Goal: Task Accomplishment & Management: Use online tool/utility

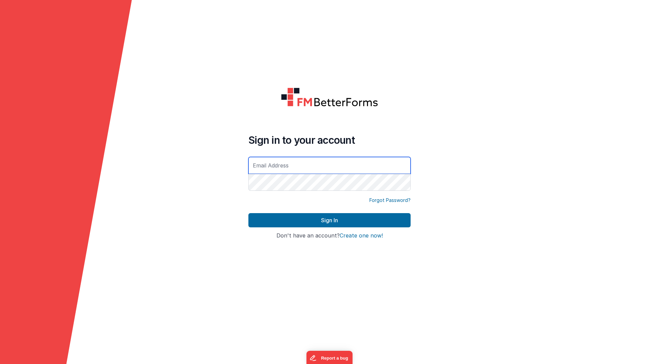
type input "[EMAIL_ADDRESS][DOMAIN_NAME]"
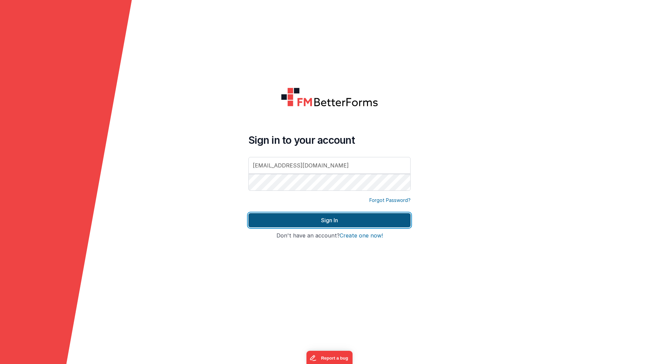
click at [360, 218] on button "Sign In" at bounding box center [329, 220] width 162 height 14
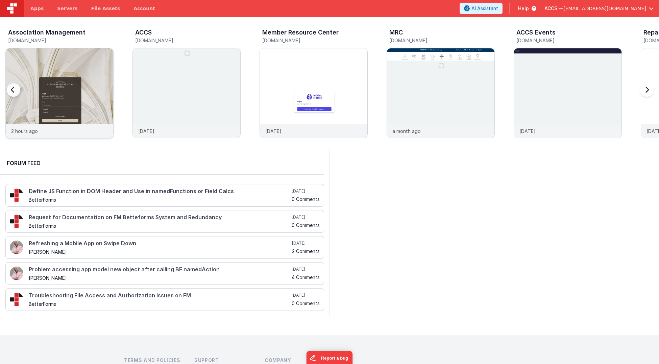
click at [83, 70] on img at bounding box center [60, 102] width 108 height 108
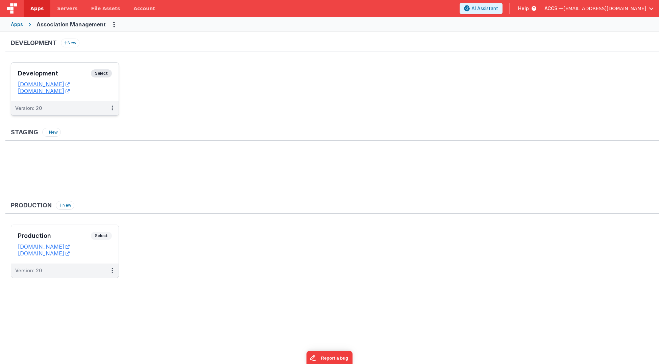
click at [76, 73] on h3 "Development" at bounding box center [54, 73] width 73 height 7
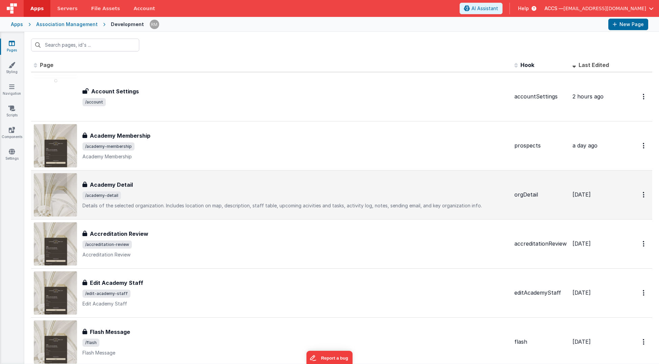
click at [235, 185] on div "Academy Detail" at bounding box center [295, 185] width 427 height 8
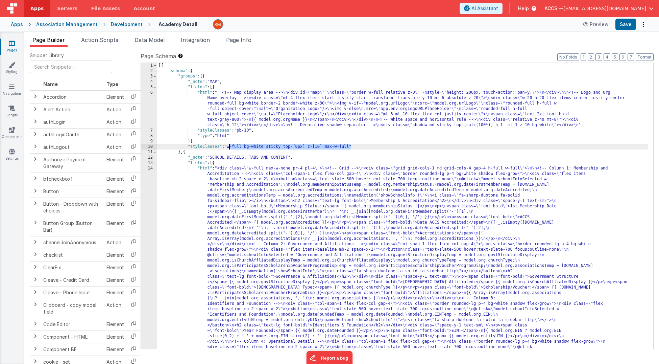
drag, startPoint x: 341, startPoint y: 146, endPoint x: 229, endPoint y: 148, distance: 112.9
click at [229, 148] on div "[{ "schema" : { "groups" : [{ "_note" : "MAP" , "fields" : [{ "html" : " <!-- M…" at bounding box center [402, 333] width 491 height 540
click at [234, 41] on span "Page Info" at bounding box center [238, 40] width 25 height 7
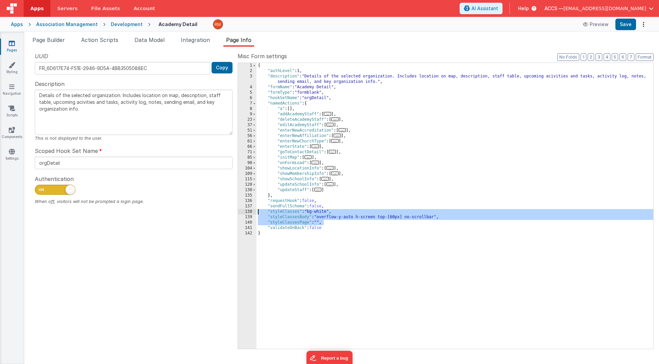
drag, startPoint x: 341, startPoint y: 221, endPoint x: 244, endPoint y: 214, distance: 97.7
click at [244, 214] on div "1 2 3 4 5 6 7 8 9 23 37 51 56 61 66 71 85 90 104 109 115 120 130 135 136 137 13…" at bounding box center [446, 206] width 416 height 286
click at [61, 41] on span "Page Builder" at bounding box center [48, 40] width 32 height 7
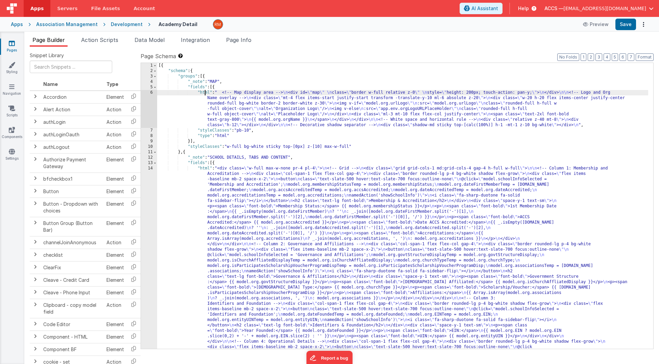
click at [206, 93] on div "[{ "schema" : { "groups" : [{ "_note" : "MAP" , "fields" : [{ "html" : " <!-- M…" at bounding box center [402, 333] width 491 height 540
click at [151, 93] on div "6" at bounding box center [149, 109] width 16 height 38
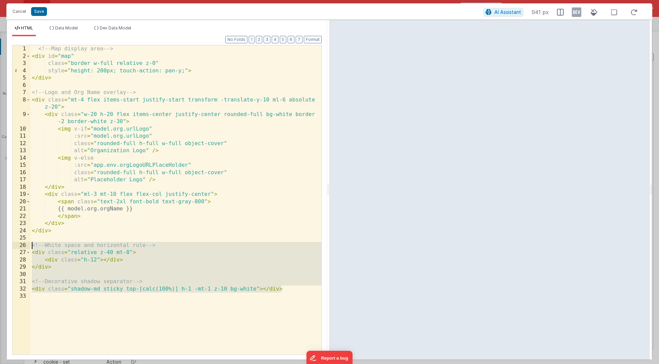
drag, startPoint x: 285, startPoint y: 287, endPoint x: 30, endPoint y: 244, distance: 257.9
click at [30, 244] on div "<!-- Map display area --> < div id = "map" class = "border w-full relative z-0"…" at bounding box center [175, 207] width 291 height 324
click at [25, 11] on button "Cancel" at bounding box center [19, 11] width 20 height 9
